Goal: Use online tool/utility: Utilize a website feature to perform a specific function

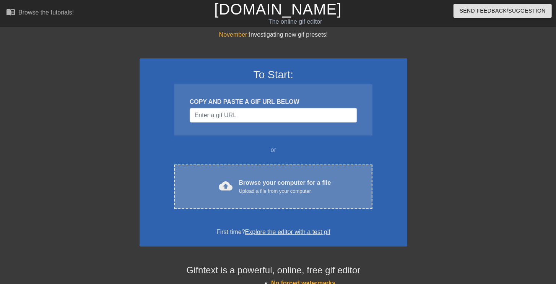
click at [274, 183] on div "Browse your computer for a file Upload a file from your computer" at bounding box center [285, 186] width 92 height 17
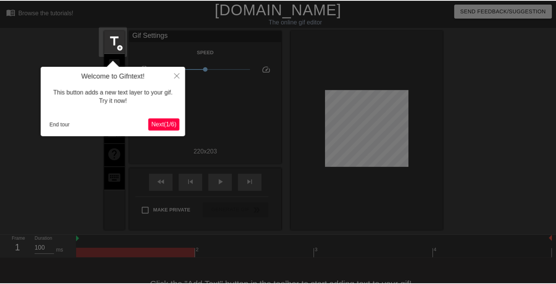
scroll to position [19, 0]
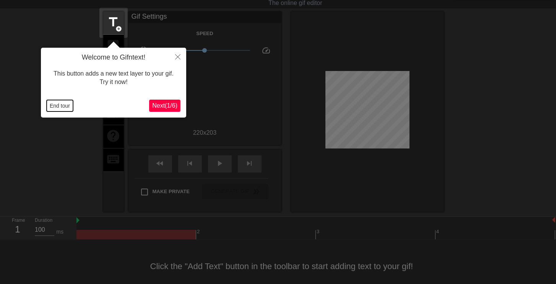
click at [60, 106] on button "End tour" at bounding box center [60, 105] width 26 height 11
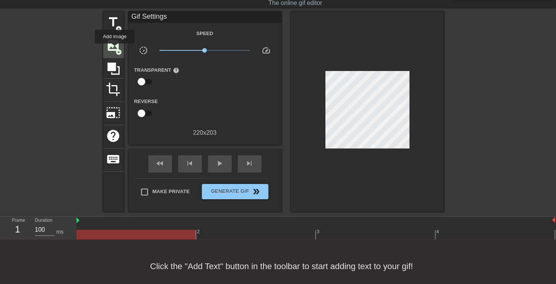
click at [115, 49] on span "image" at bounding box center [113, 45] width 15 height 15
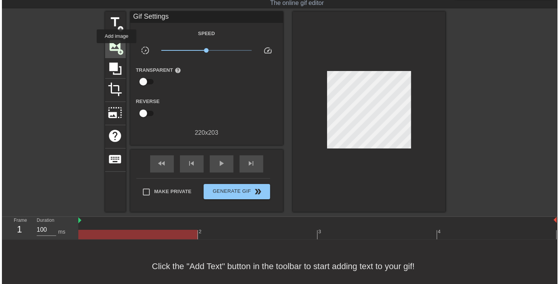
scroll to position [0, 0]
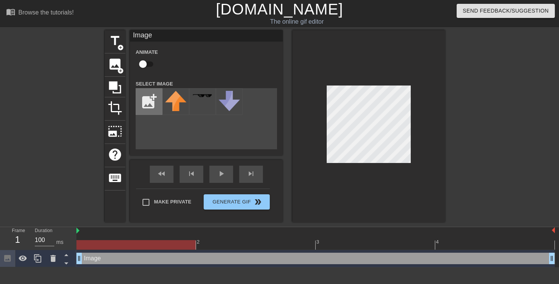
click at [151, 107] on input "file" at bounding box center [149, 102] width 26 height 26
type input "C:\fakepath\2024-05-27_220354.png"
click at [156, 97] on input "file" at bounding box center [149, 102] width 26 height 26
click at [146, 104] on input "file" at bounding box center [149, 102] width 26 height 26
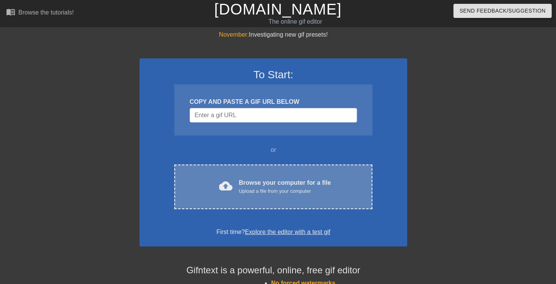
click at [283, 205] on div "cloud_upload Browse your computer for a file Upload a file from your computer C…" at bounding box center [273, 187] width 198 height 45
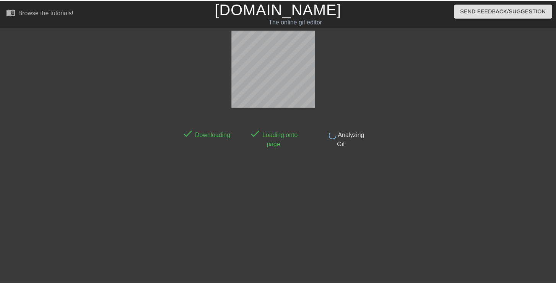
scroll to position [19, 0]
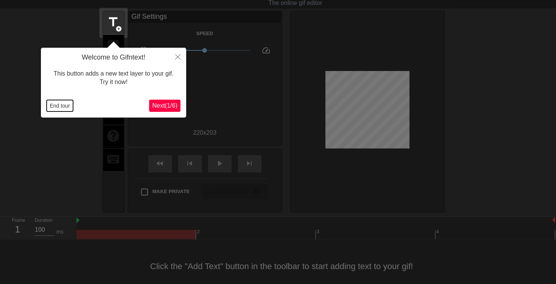
click at [58, 106] on button "End tour" at bounding box center [60, 105] width 26 height 11
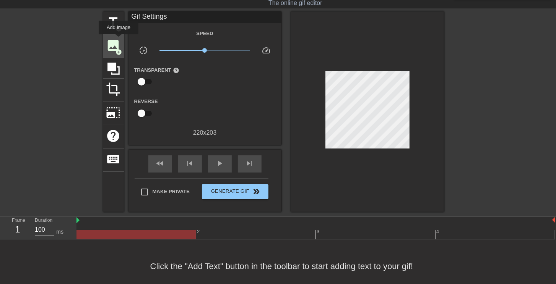
click at [118, 40] on span "image" at bounding box center [113, 45] width 15 height 15
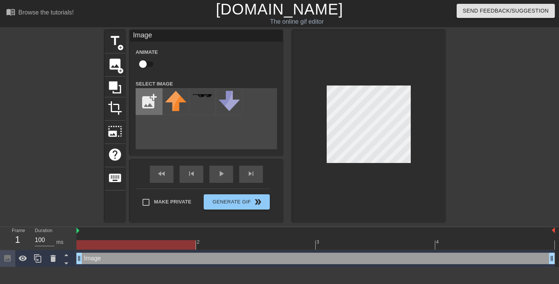
click at [147, 100] on input "file" at bounding box center [149, 102] width 26 height 26
type input "C:\fakepath\2024-05-27_220354.png"
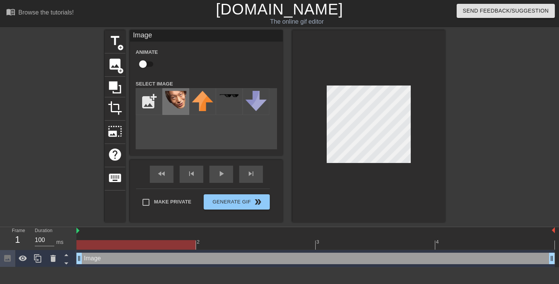
click at [186, 99] on img at bounding box center [175, 100] width 21 height 18
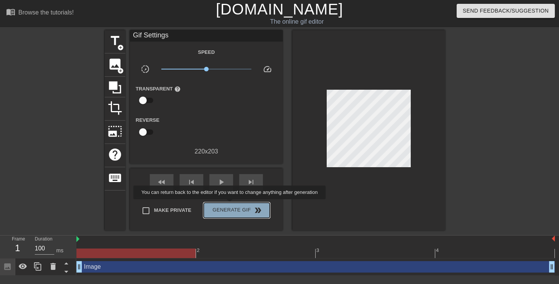
click at [230, 205] on button "Generate Gif double_arrow" at bounding box center [237, 210] width 66 height 15
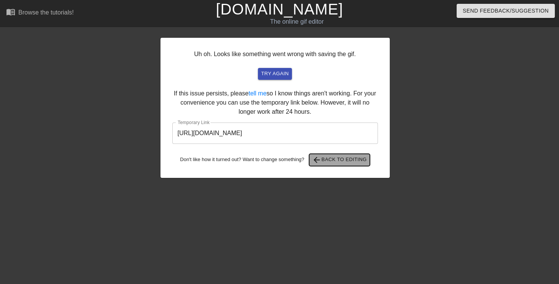
click at [348, 159] on span "arrow_back Back to Editing" at bounding box center [339, 160] width 55 height 9
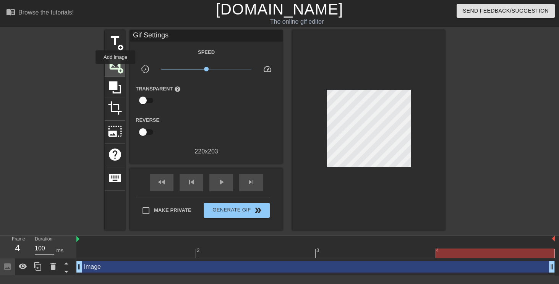
click at [115, 70] on span "image" at bounding box center [115, 64] width 15 height 15
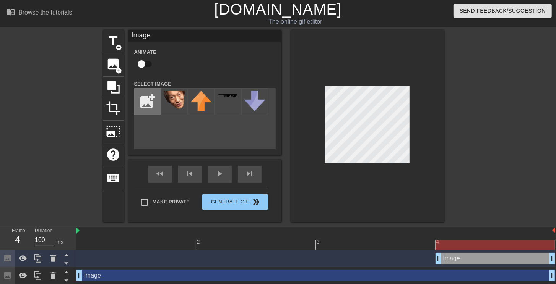
click at [157, 101] on input "file" at bounding box center [148, 102] width 26 height 26
type input "C:\fakepath\450319338_2036532543460141_100694139864990033_n.png"
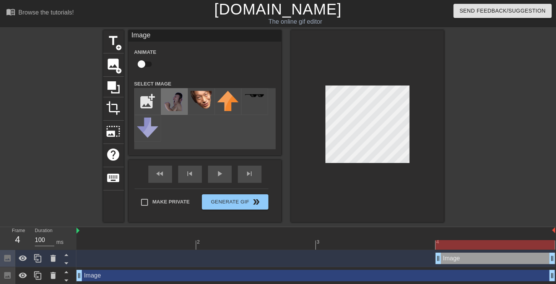
click at [174, 102] on img at bounding box center [174, 101] width 21 height 20
click at [412, 151] on div at bounding box center [367, 126] width 153 height 192
click at [441, 132] on div at bounding box center [367, 126] width 153 height 192
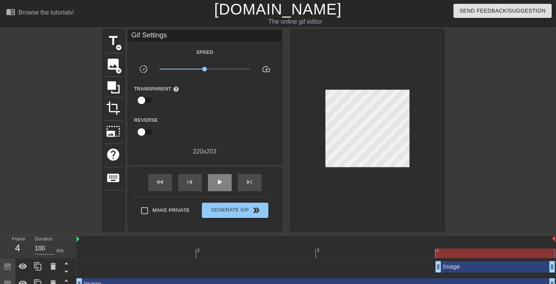
click at [224, 180] on div "play_arrow" at bounding box center [220, 182] width 24 height 17
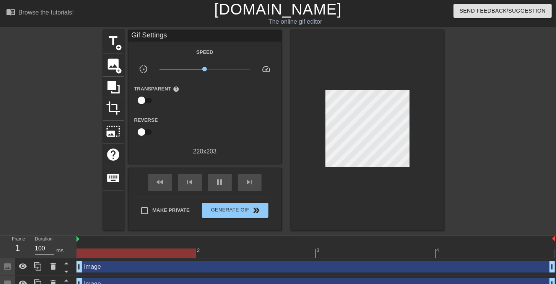
drag, startPoint x: 436, startPoint y: 266, endPoint x: 113, endPoint y: 253, distance: 323.6
click at [113, 253] on div "2 3 4 Image drag_handle drag_handle Image drag_handle drag_handle" at bounding box center [315, 264] width 479 height 57
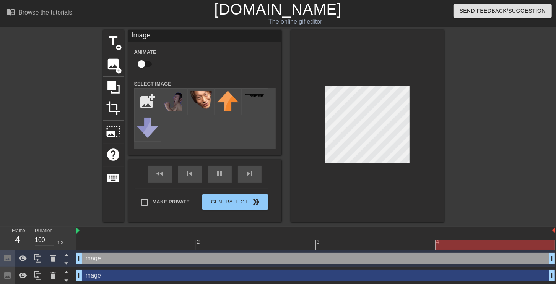
click at [475, 143] on div "title add_circle image add_circle crop photo_size_select_large help keyboard Im…" at bounding box center [278, 126] width 556 height 192
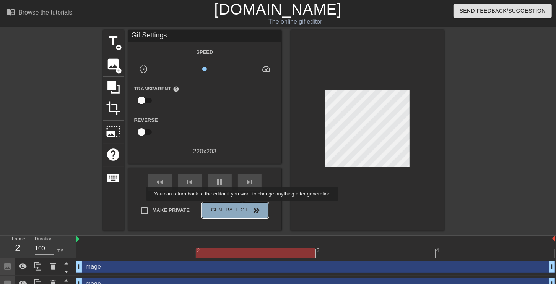
click at [243, 206] on span "Generate Gif double_arrow" at bounding box center [235, 210] width 60 height 9
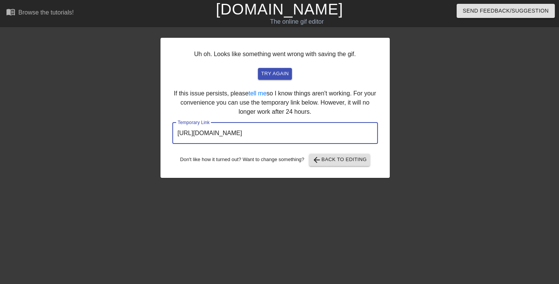
drag, startPoint x: 342, startPoint y: 136, endPoint x: 29, endPoint y: 134, distance: 313.0
click at [21, 136] on div "Uh oh. Looks like something went wrong with saving the gif. try again If this i…" at bounding box center [279, 104] width 559 height 148
click at [324, 162] on span "arrow_back Back to Editing" at bounding box center [339, 160] width 55 height 9
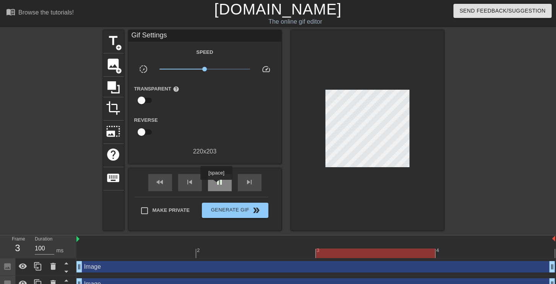
click at [216, 185] on span "pause" at bounding box center [219, 182] width 9 height 9
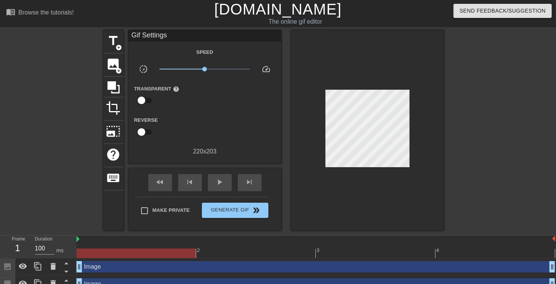
click at [146, 254] on div at bounding box center [315, 254] width 479 height 10
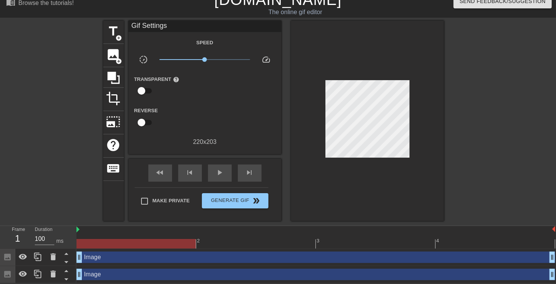
click at [230, 271] on div "Image drag_handle drag_handle" at bounding box center [315, 274] width 479 height 11
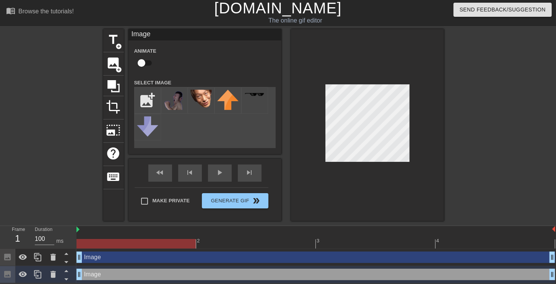
click at [144, 63] on input "checkbox" at bounding box center [142, 63] width 44 height 15
checkbox input "true"
click at [227, 242] on div at bounding box center [315, 244] width 479 height 10
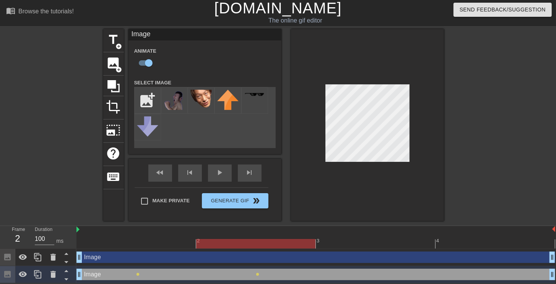
click at [372, 246] on div at bounding box center [315, 244] width 479 height 10
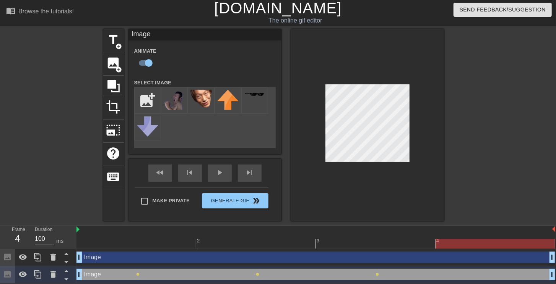
click at [456, 244] on div at bounding box center [315, 244] width 479 height 10
click at [219, 170] on div "fast_rewind skip_previous play_arrow skip_next" at bounding box center [205, 173] width 125 height 29
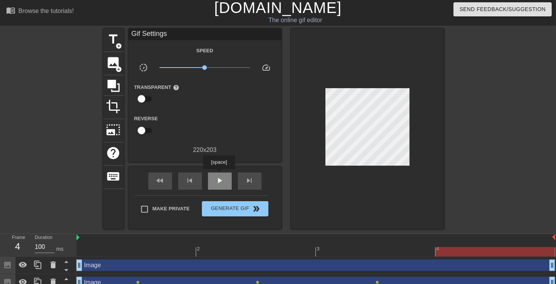
click at [219, 178] on span "play_arrow" at bounding box center [219, 180] width 9 height 9
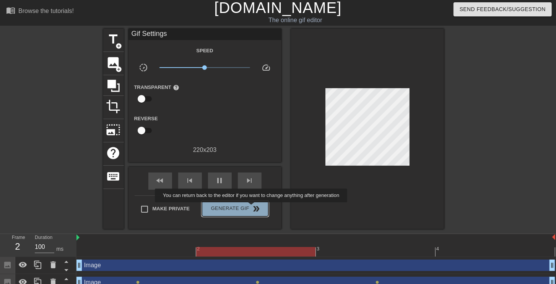
click at [252, 208] on span "double_arrow" at bounding box center [255, 208] width 9 height 9
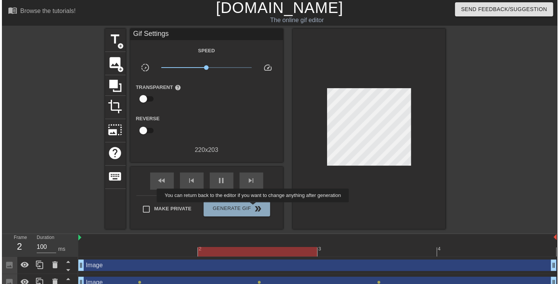
scroll to position [0, 0]
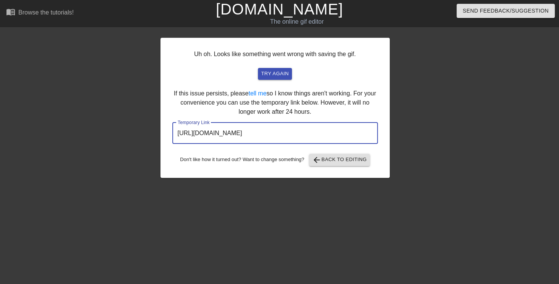
drag, startPoint x: 342, startPoint y: 133, endPoint x: 28, endPoint y: 123, distance: 314.7
click at [44, 122] on div "Uh oh. Looks like something went wrong with saving the gif. try again If this i…" at bounding box center [279, 104] width 559 height 148
